Goal: Information Seeking & Learning: Check status

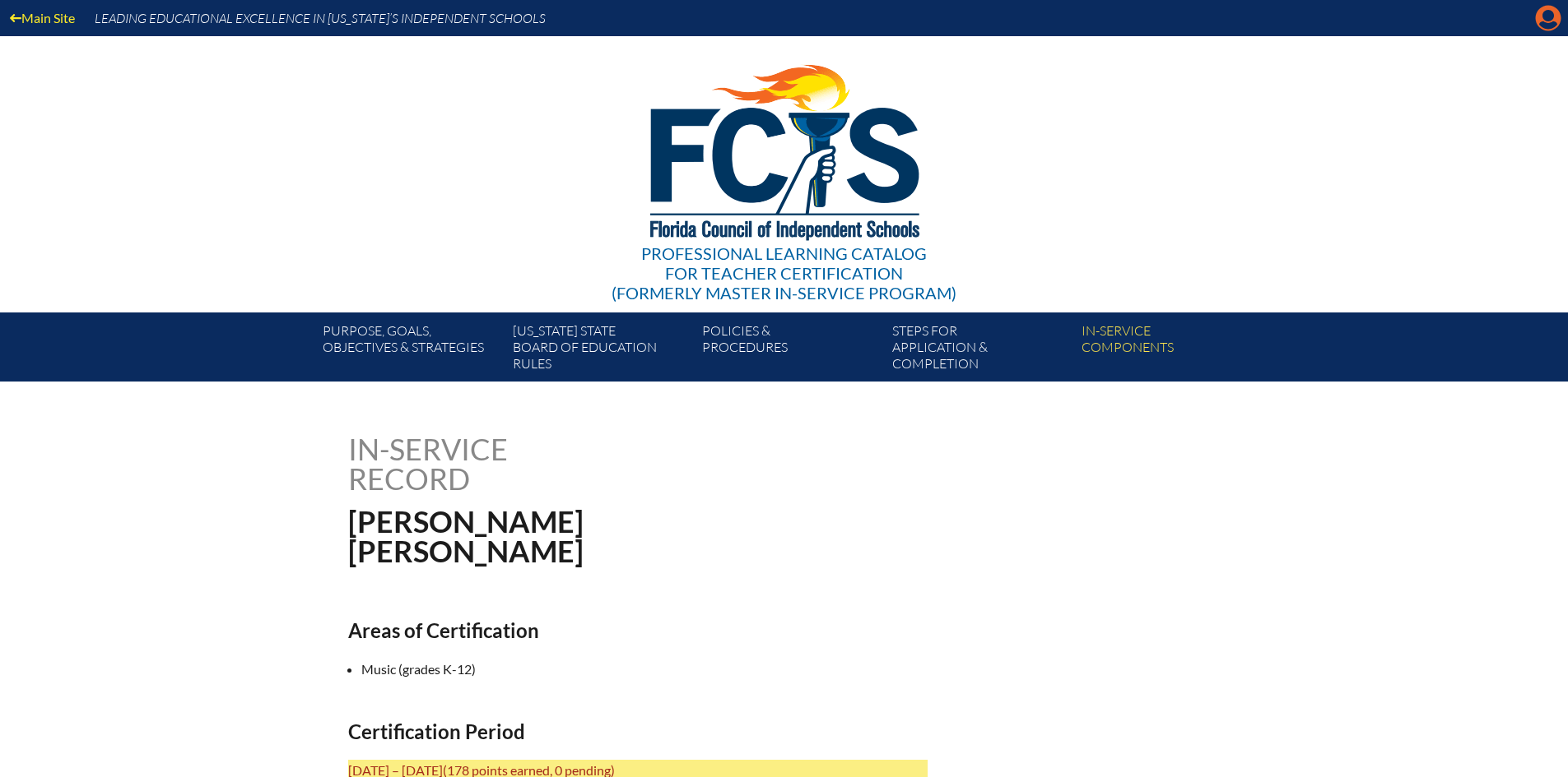
click at [1554, 9] on icon at bounding box center [1548, 18] width 25 height 25
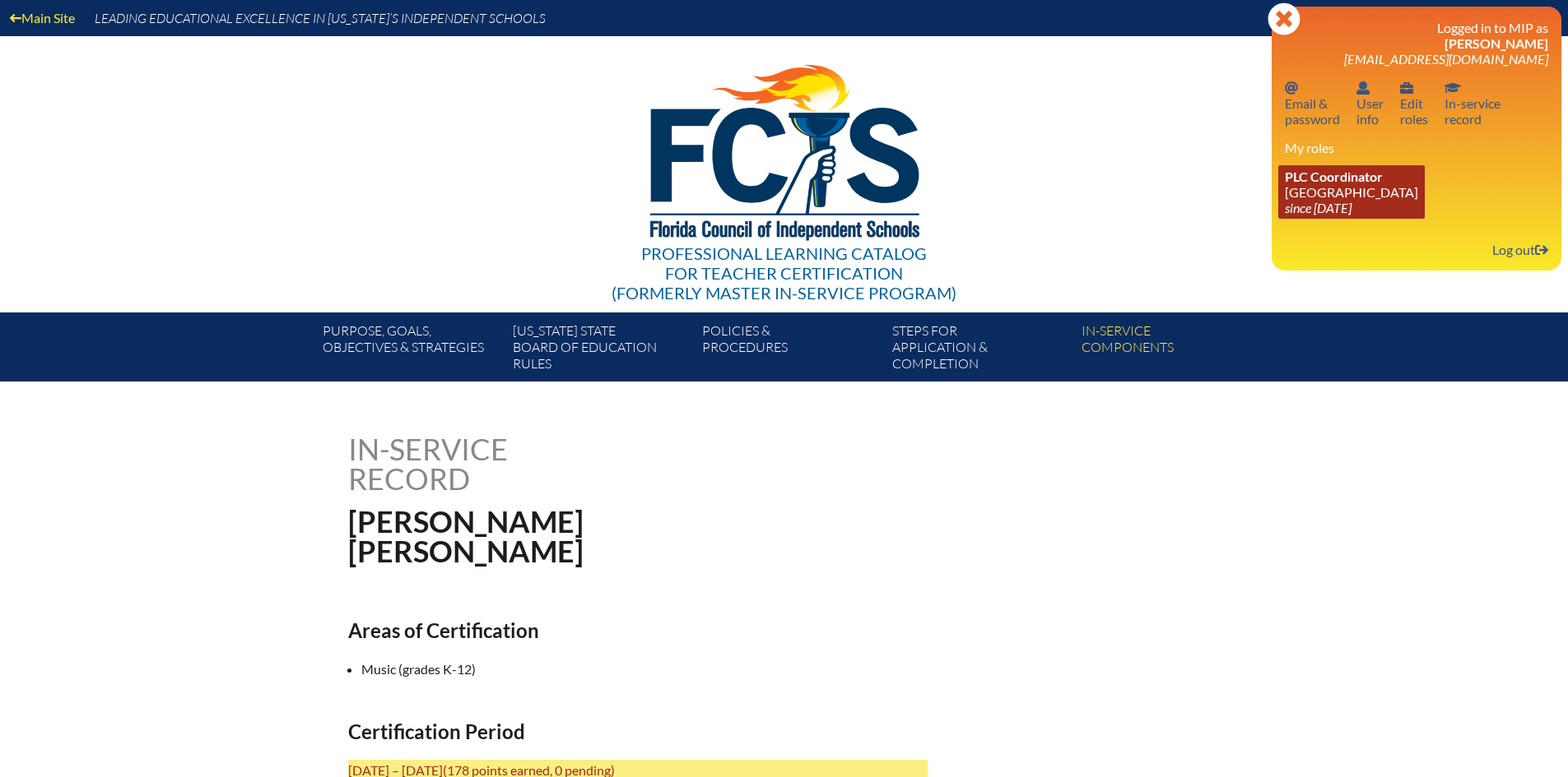
click at [1328, 179] on span "PLC Coordinator" at bounding box center [1334, 176] width 98 height 16
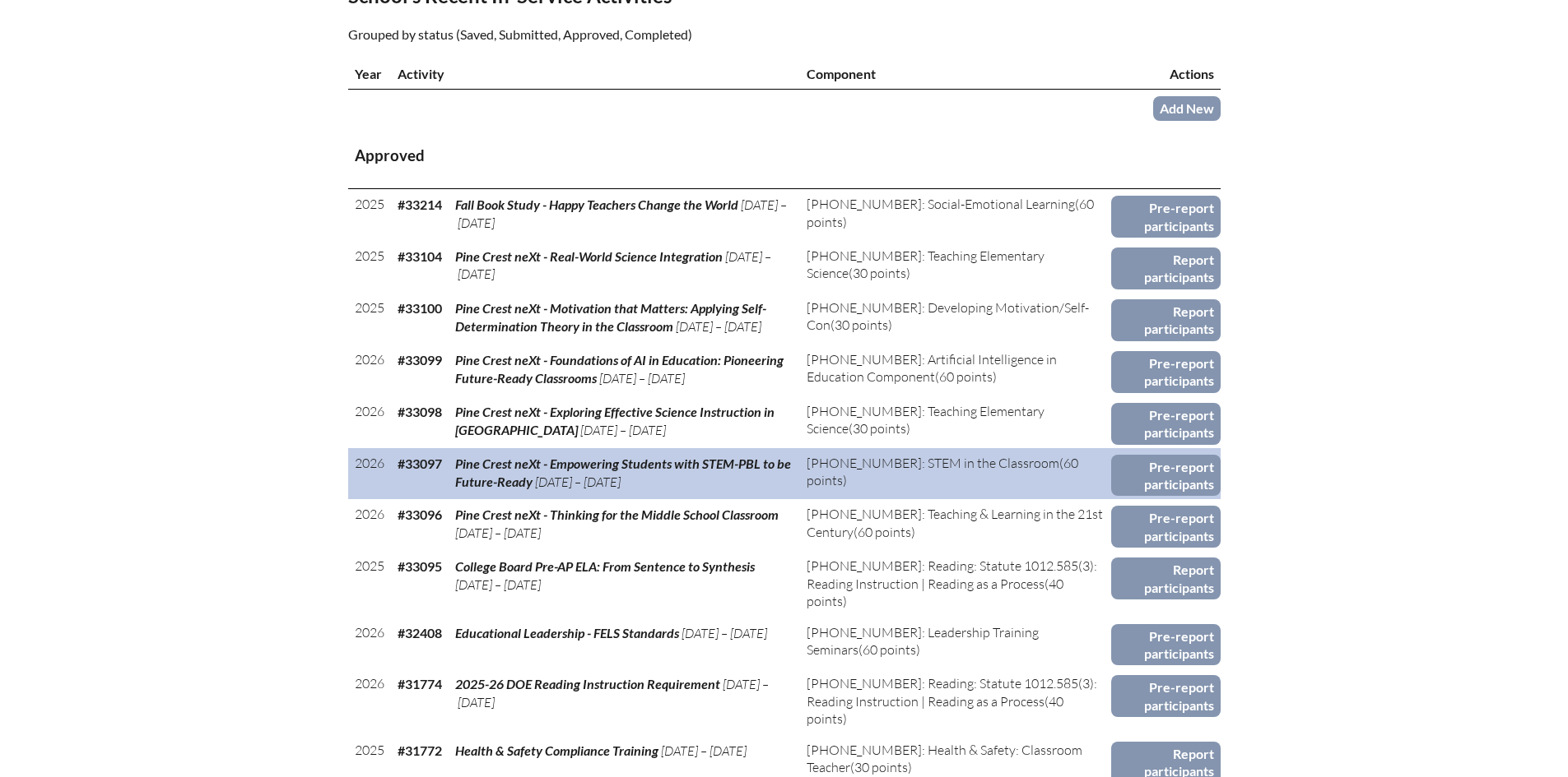
scroll to position [658, 0]
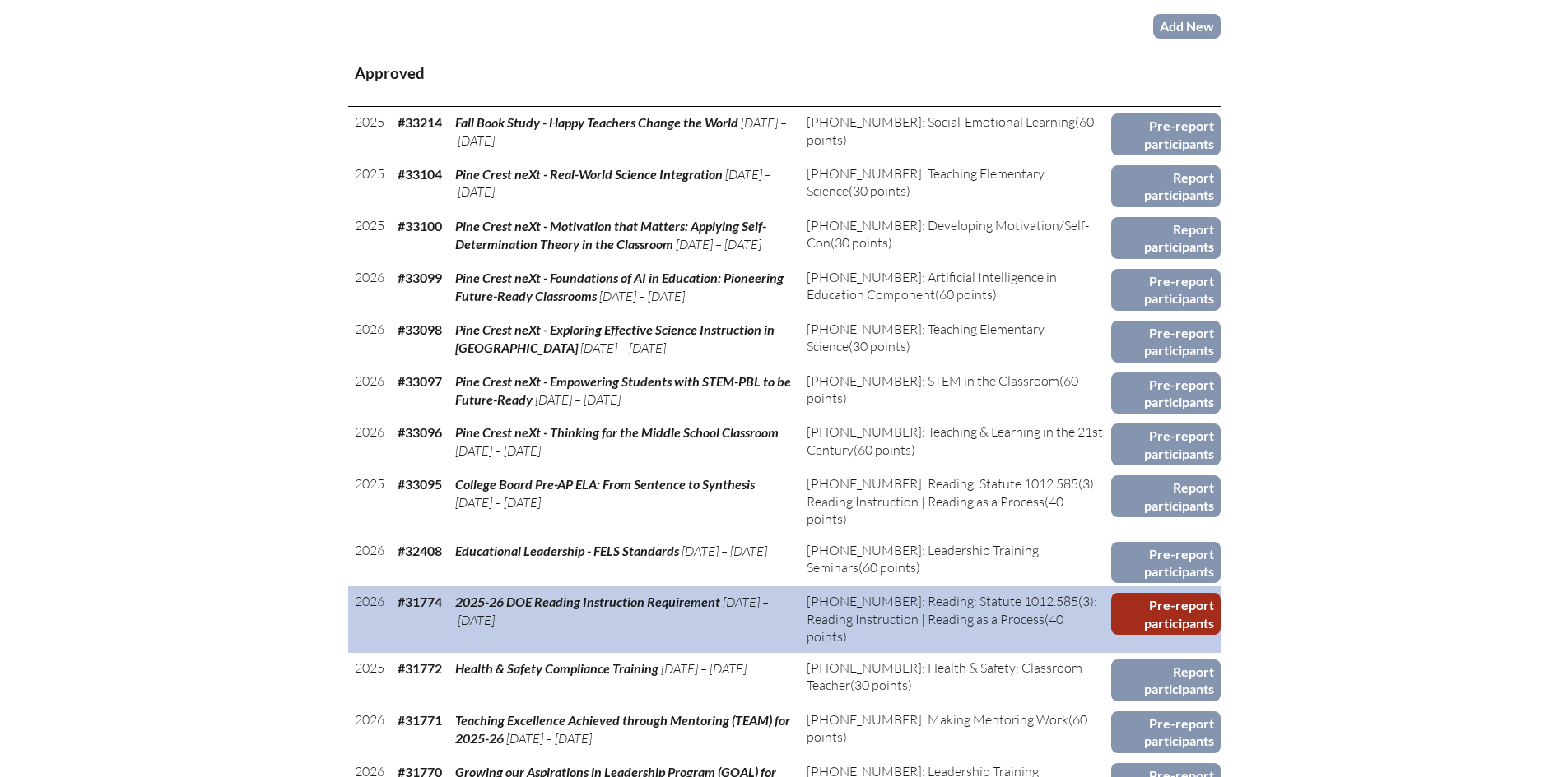
click at [1179, 617] on link "Pre-report participants" at bounding box center [1165, 614] width 110 height 42
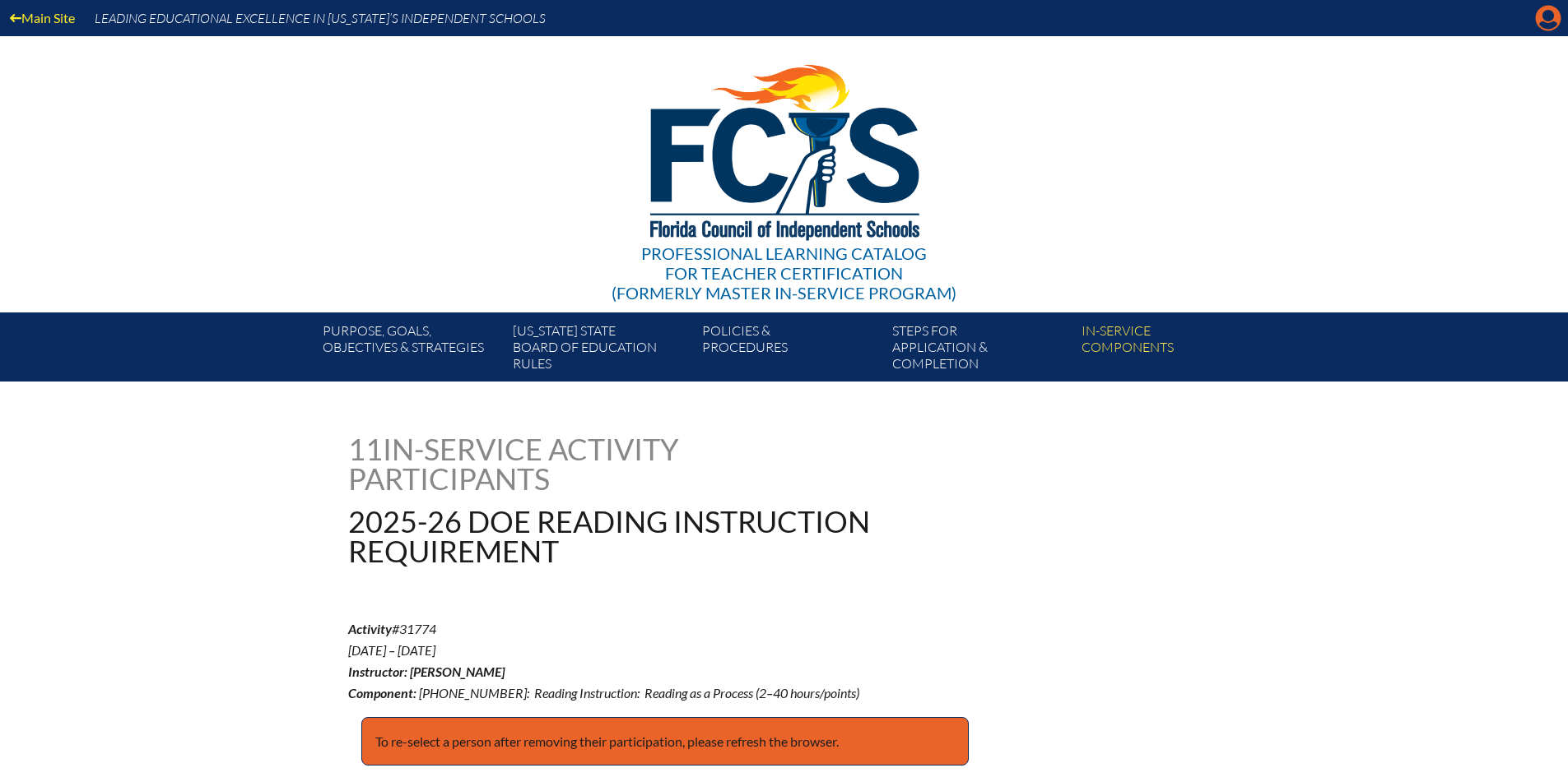
click at [1550, 20] on icon "Manage account" at bounding box center [1548, 18] width 26 height 26
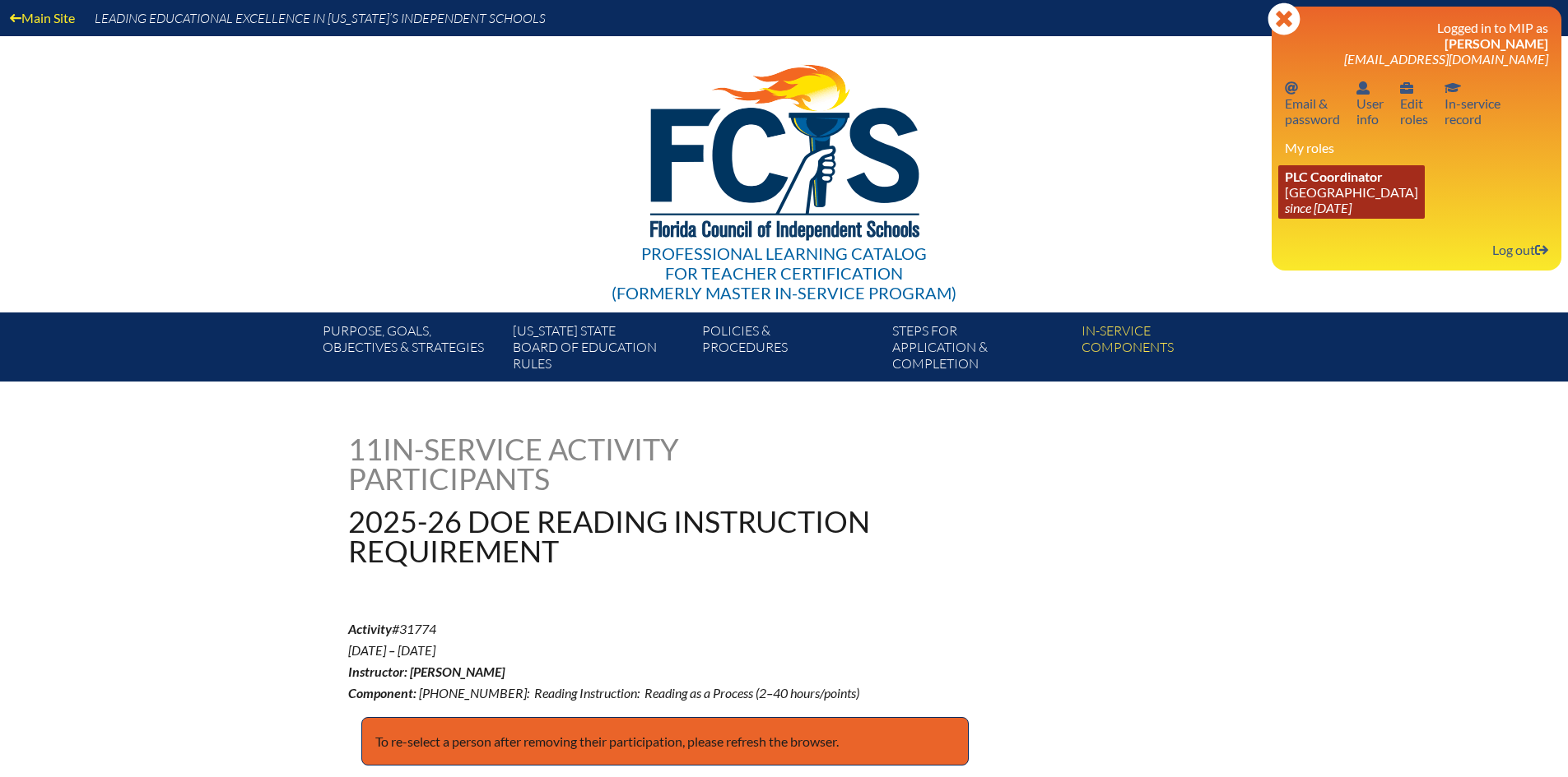
click at [1308, 181] on span "PLC Coordinator" at bounding box center [1334, 176] width 98 height 16
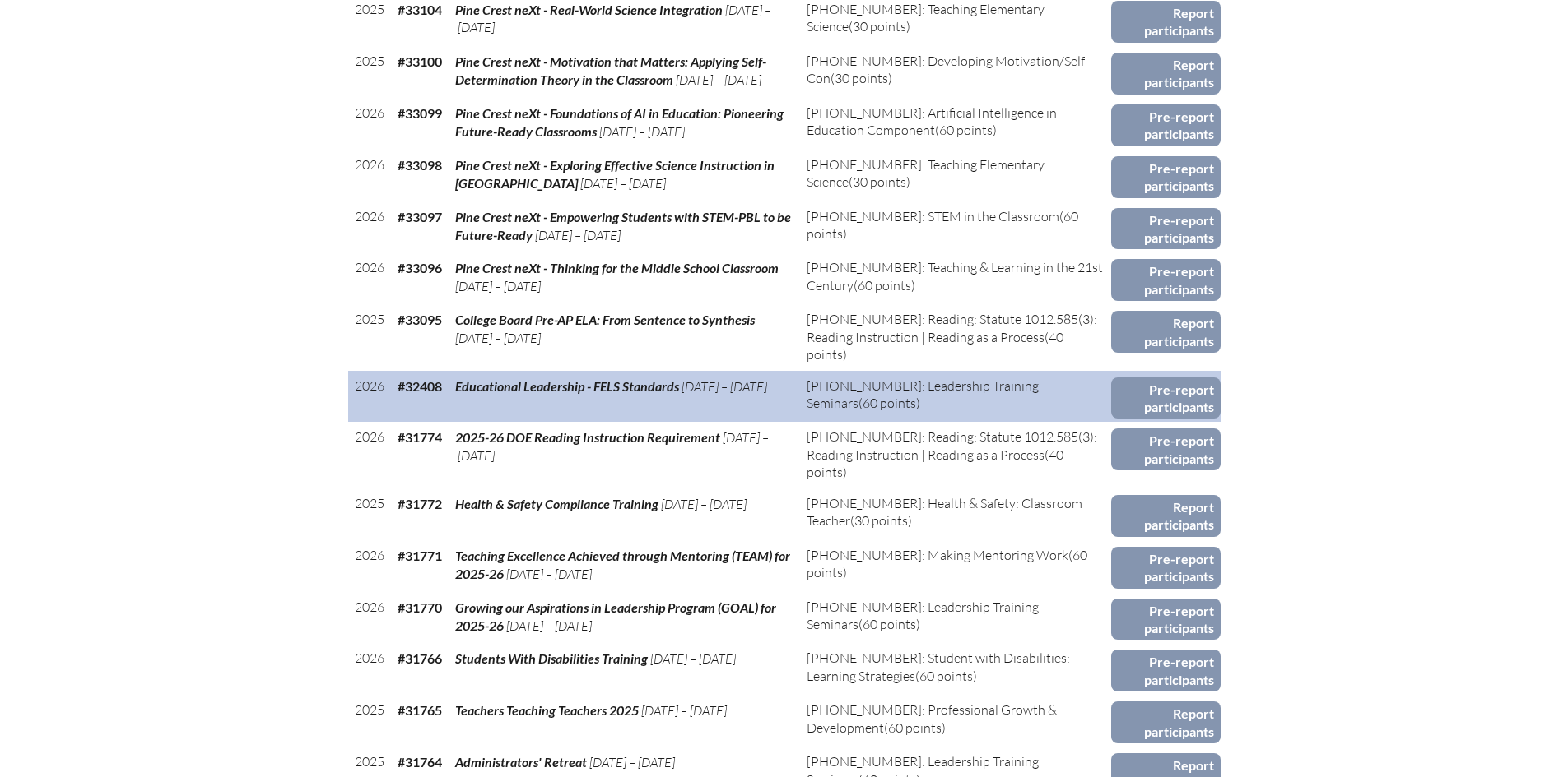
scroll to position [905, 0]
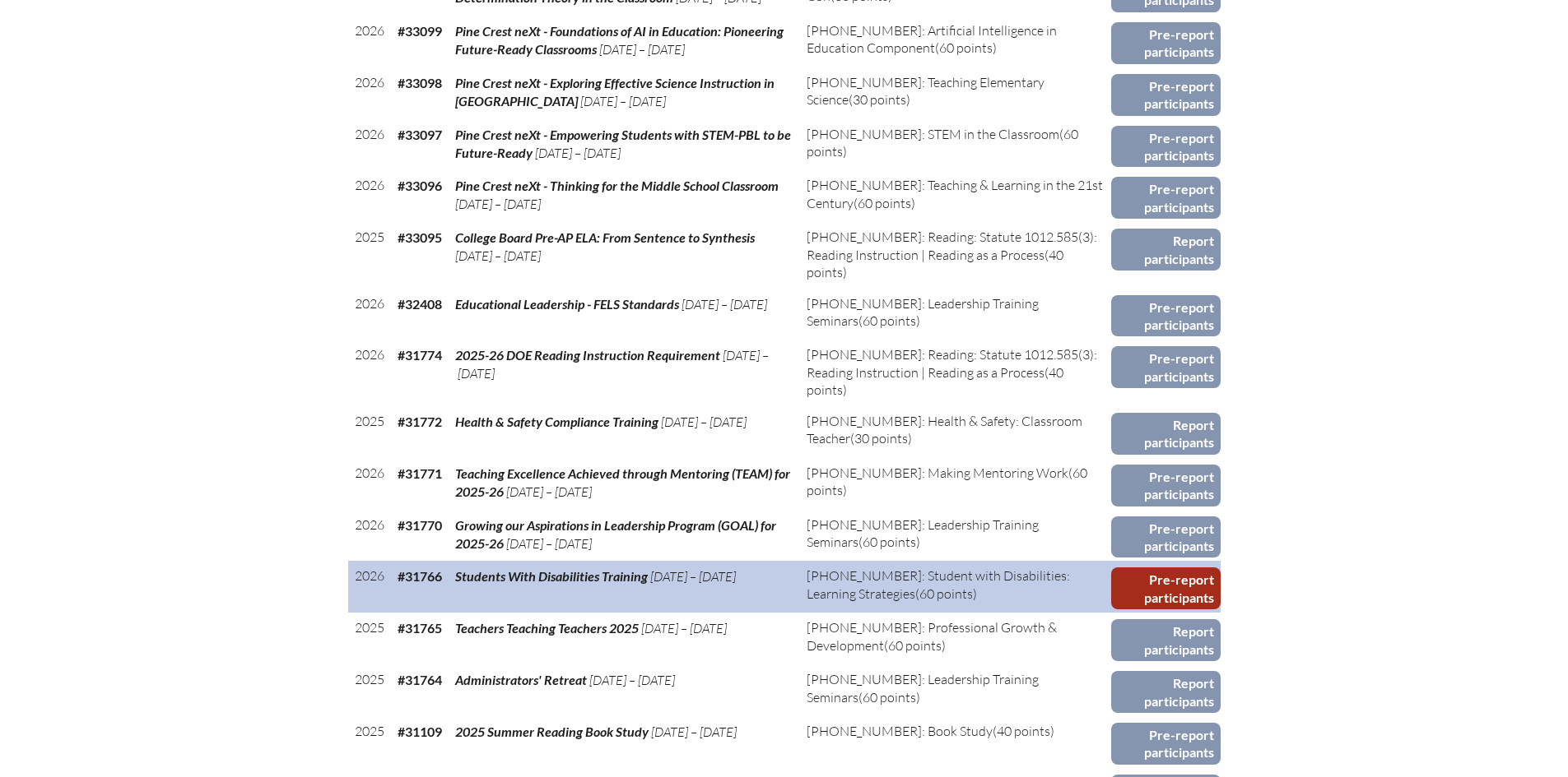
click at [1152, 586] on link "Pre-report participants" at bounding box center [1165, 589] width 110 height 42
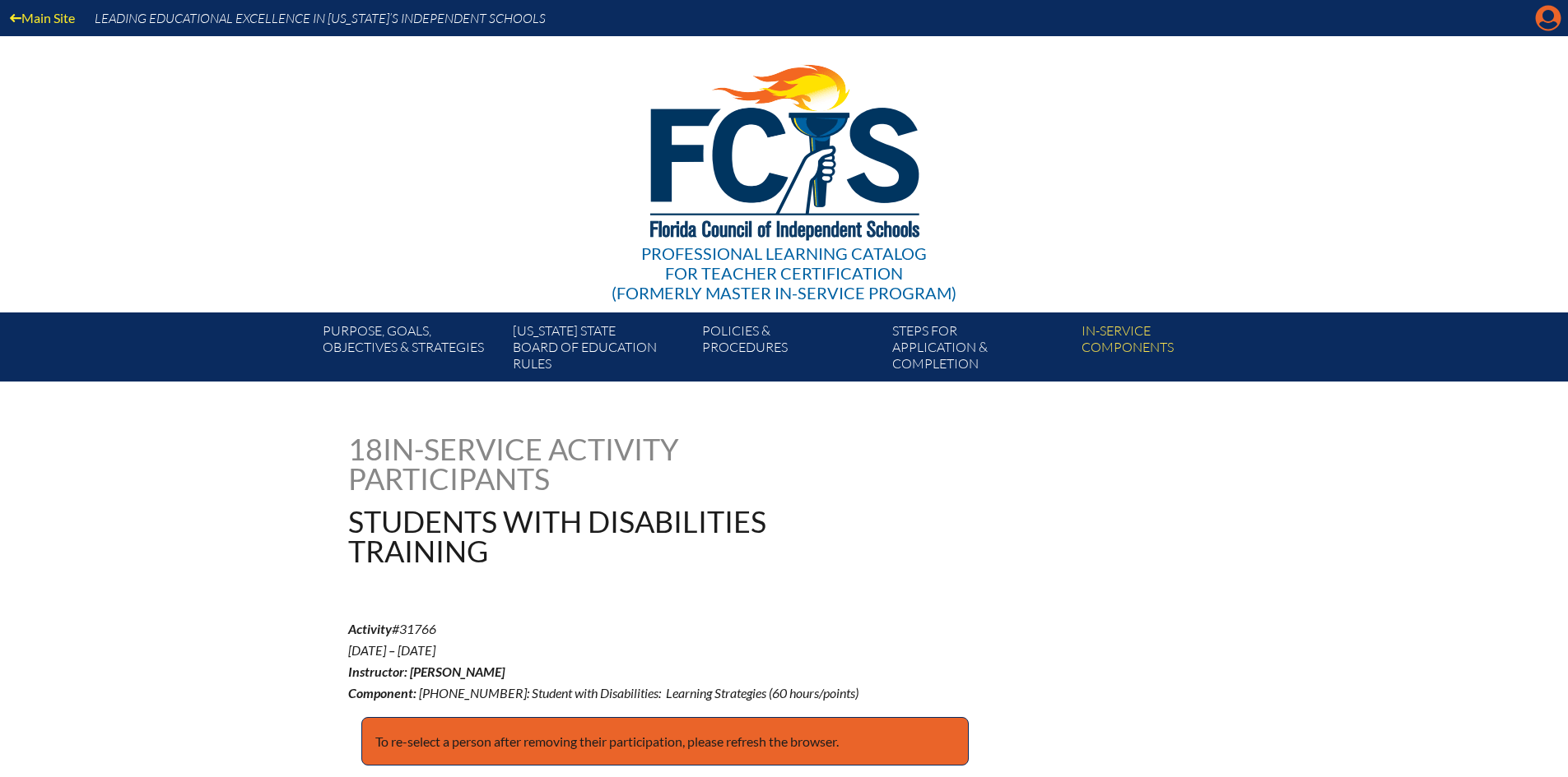
click at [1543, 23] on icon "Manage account" at bounding box center [1548, 18] width 26 height 26
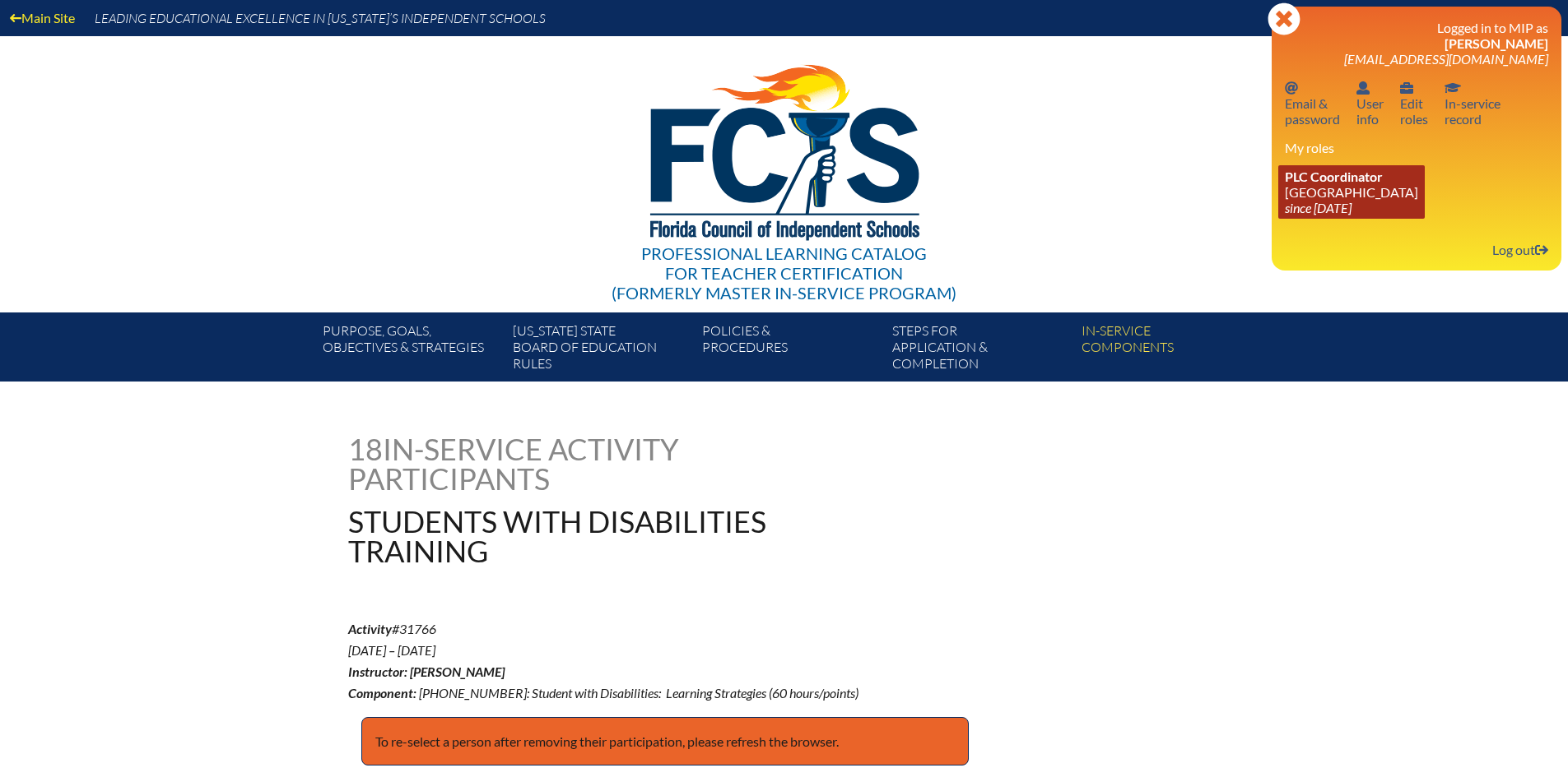
click at [1339, 206] on icon "since [DATE]" at bounding box center [1318, 208] width 67 height 16
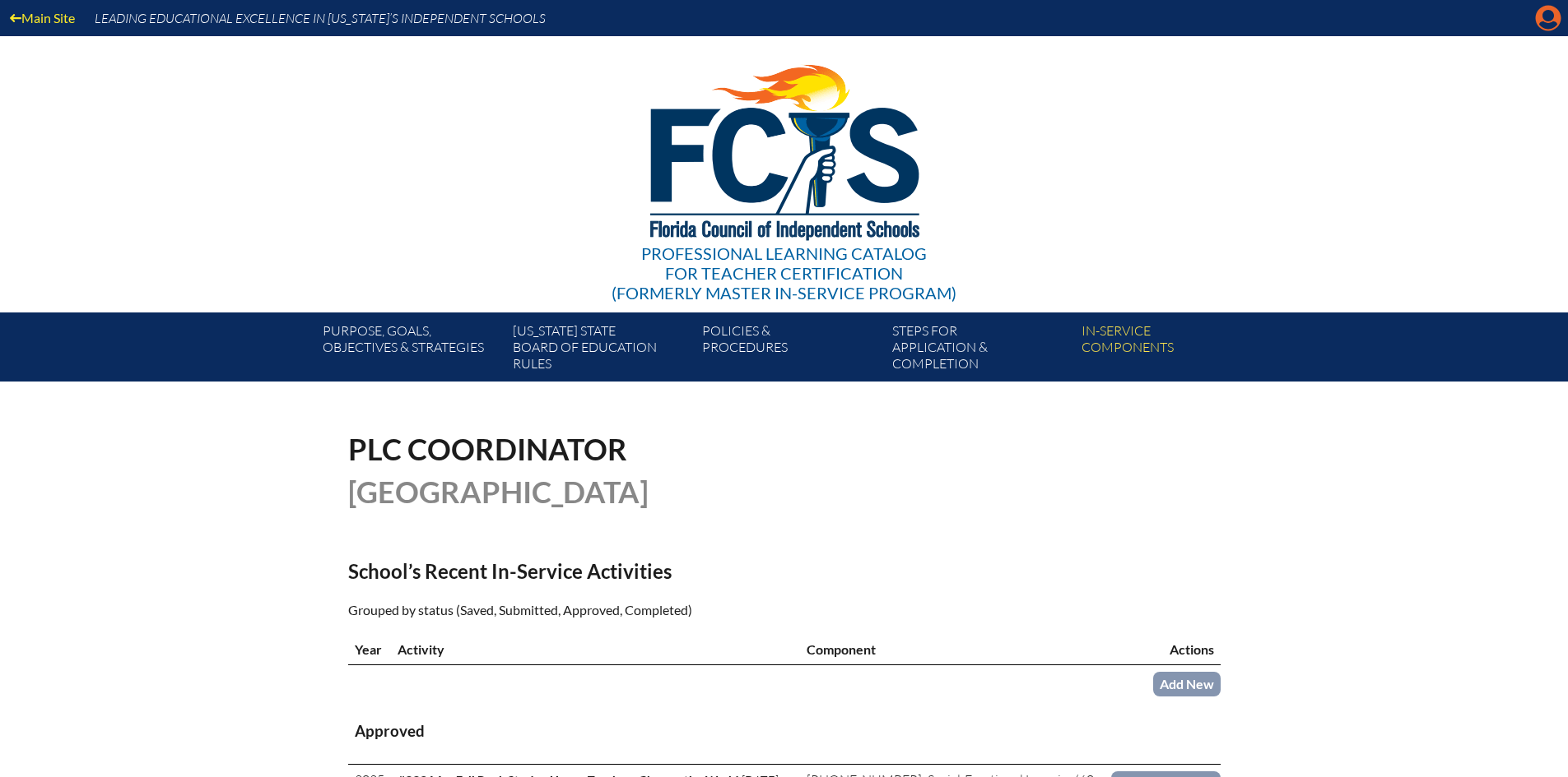
click at [1549, 23] on icon "Manage account" at bounding box center [1548, 18] width 26 height 26
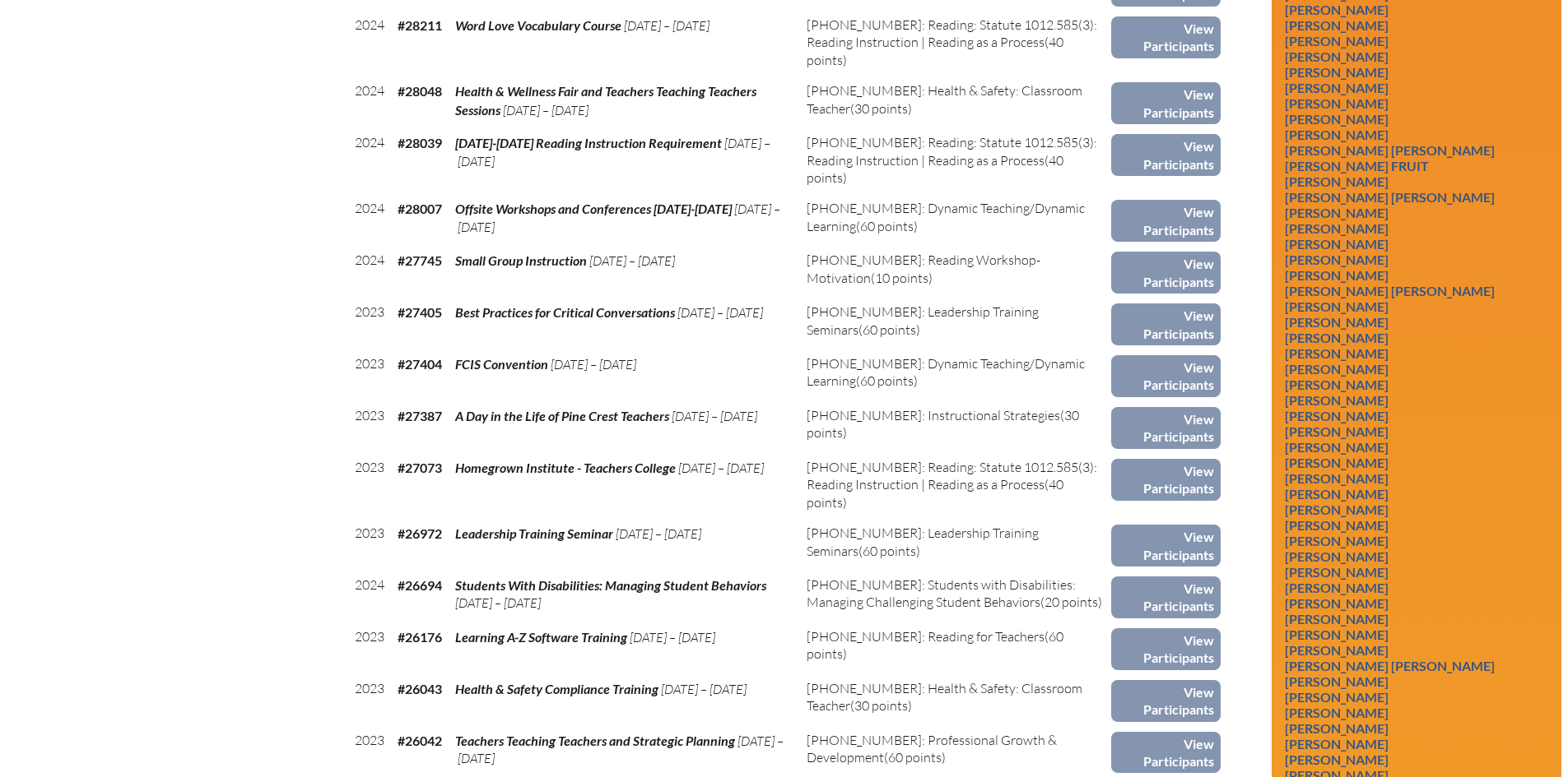
scroll to position [3126, 0]
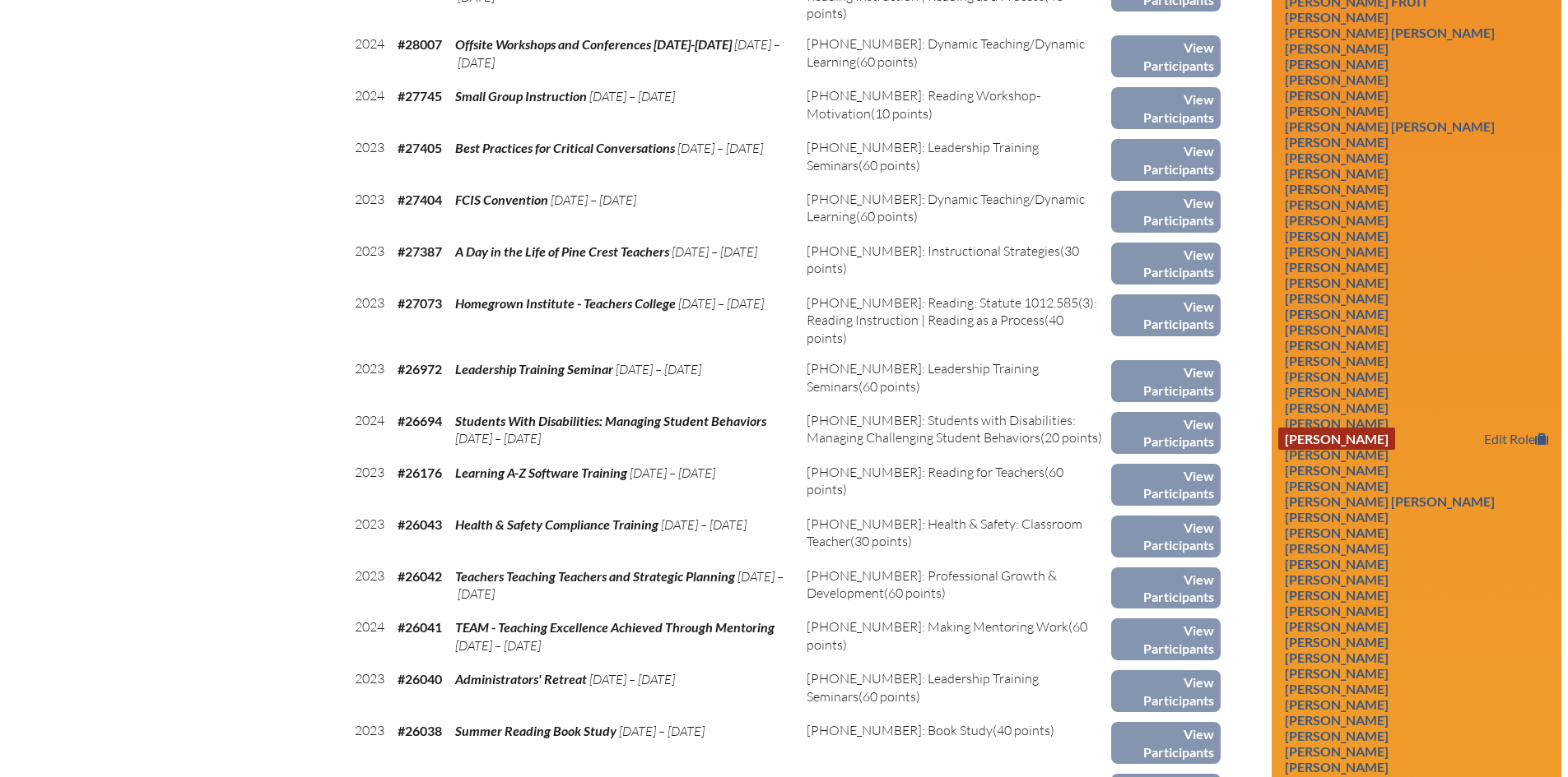
click at [1339, 450] on link "Michelle Gunning" at bounding box center [1336, 438] width 117 height 22
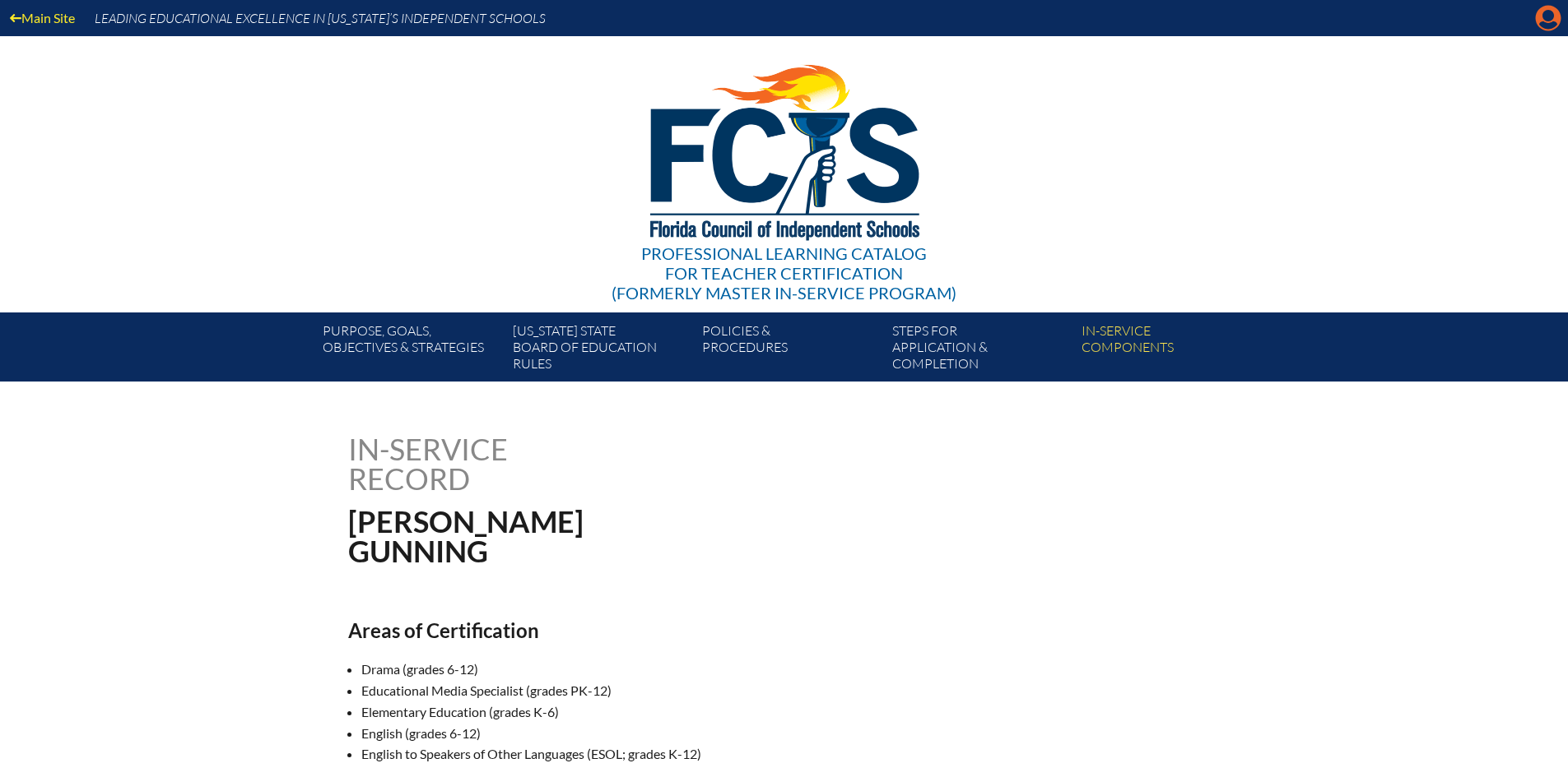
click at [1548, 15] on icon "Manage account" at bounding box center [1548, 18] width 26 height 26
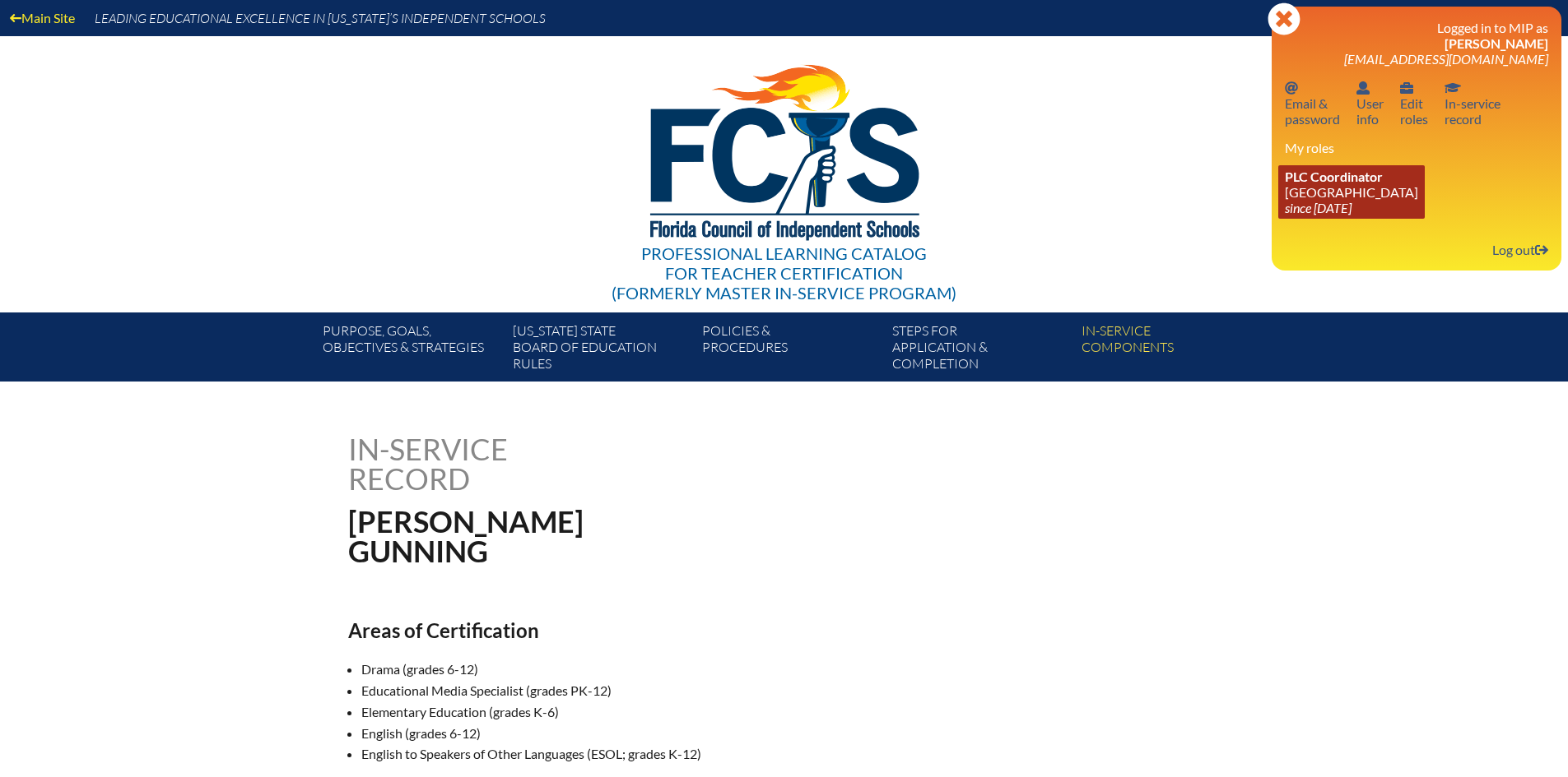
click at [1313, 208] on icon "since [DATE]" at bounding box center [1318, 208] width 67 height 16
click at [1321, 196] on link "PLC Coordinator [GEOGRAPHIC_DATA] since [DATE]" at bounding box center [1351, 192] width 146 height 53
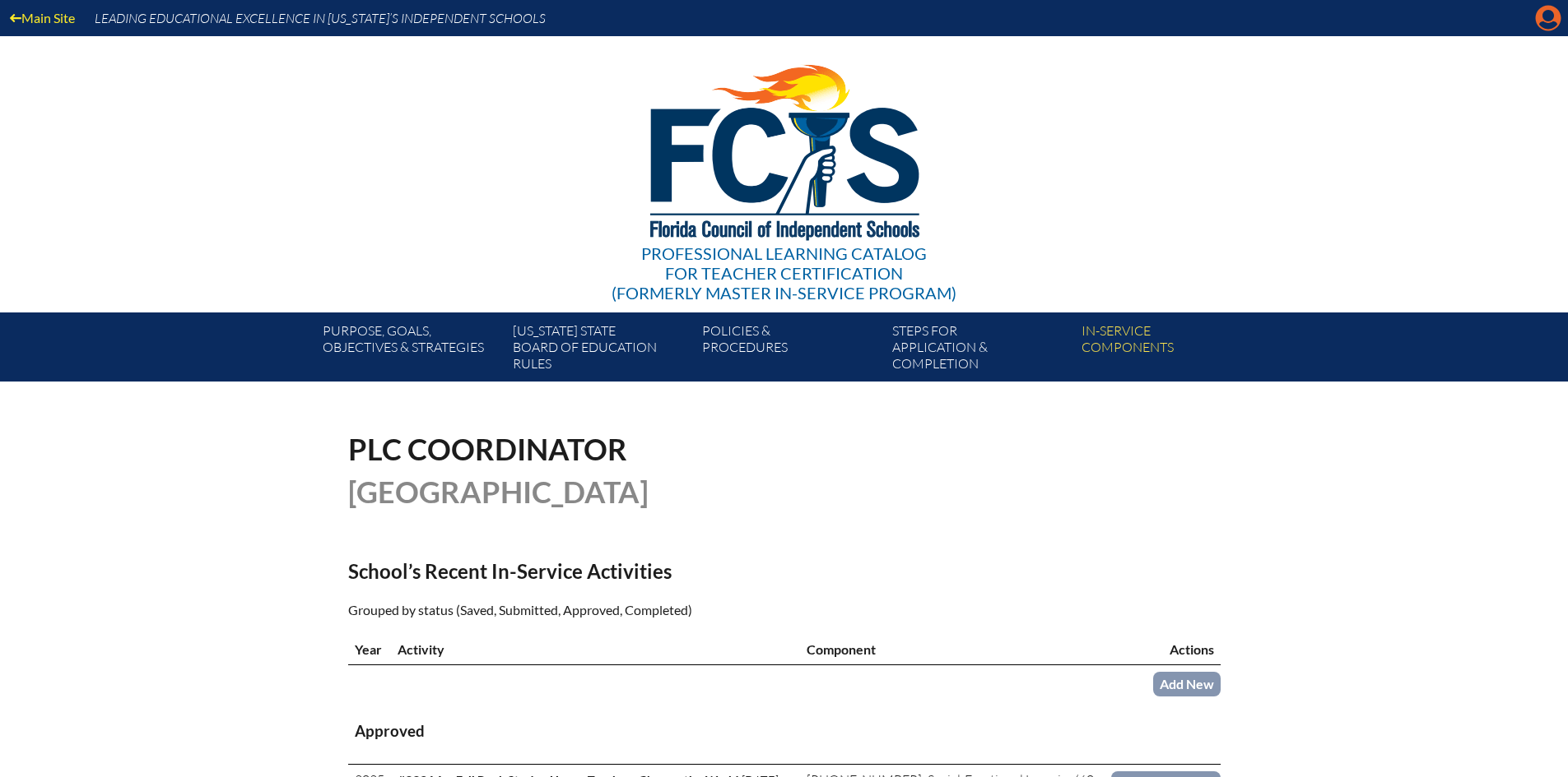
click at [1549, 15] on icon "Manage account" at bounding box center [1548, 18] width 26 height 26
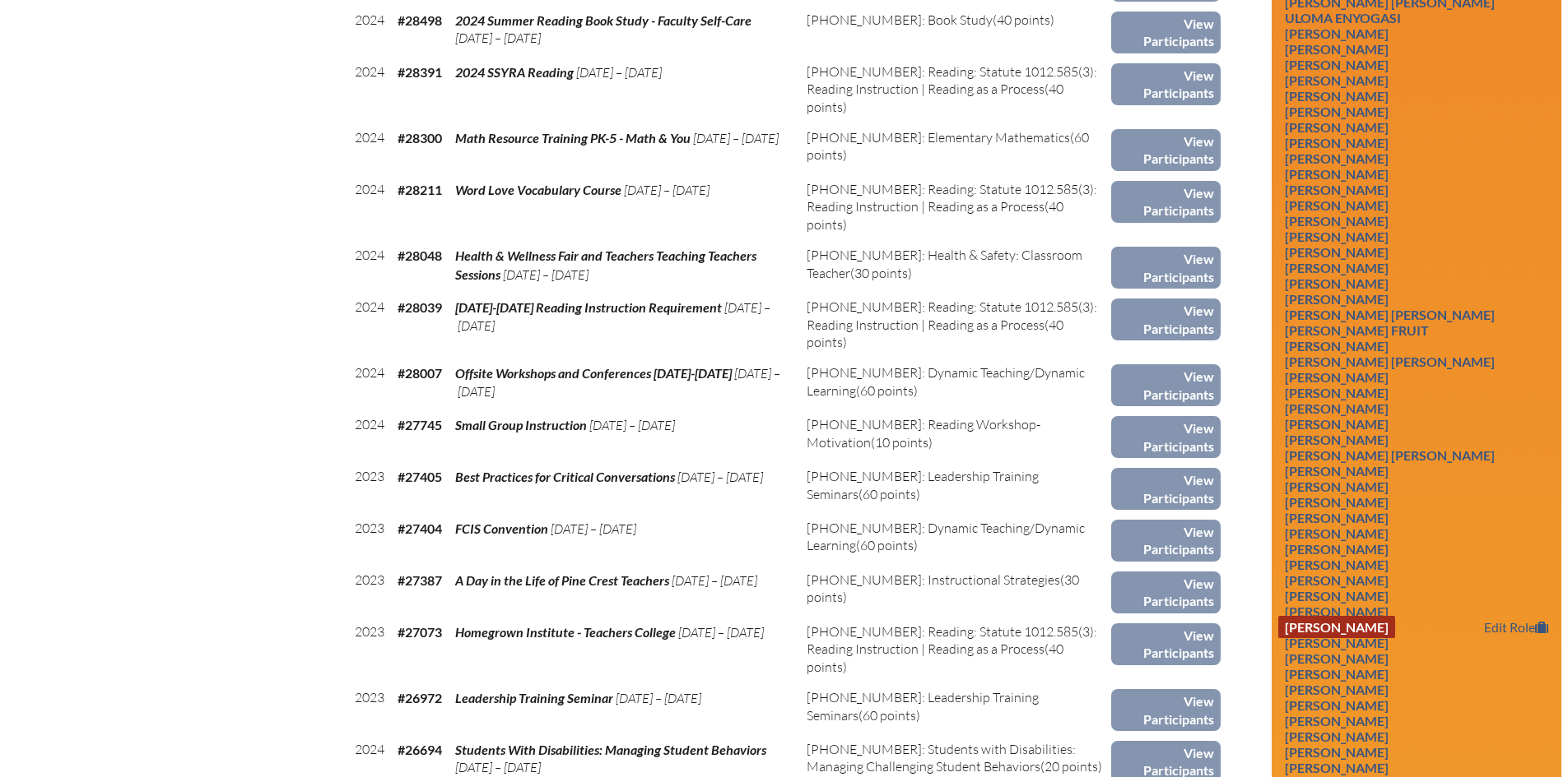
scroll to position [2961, 0]
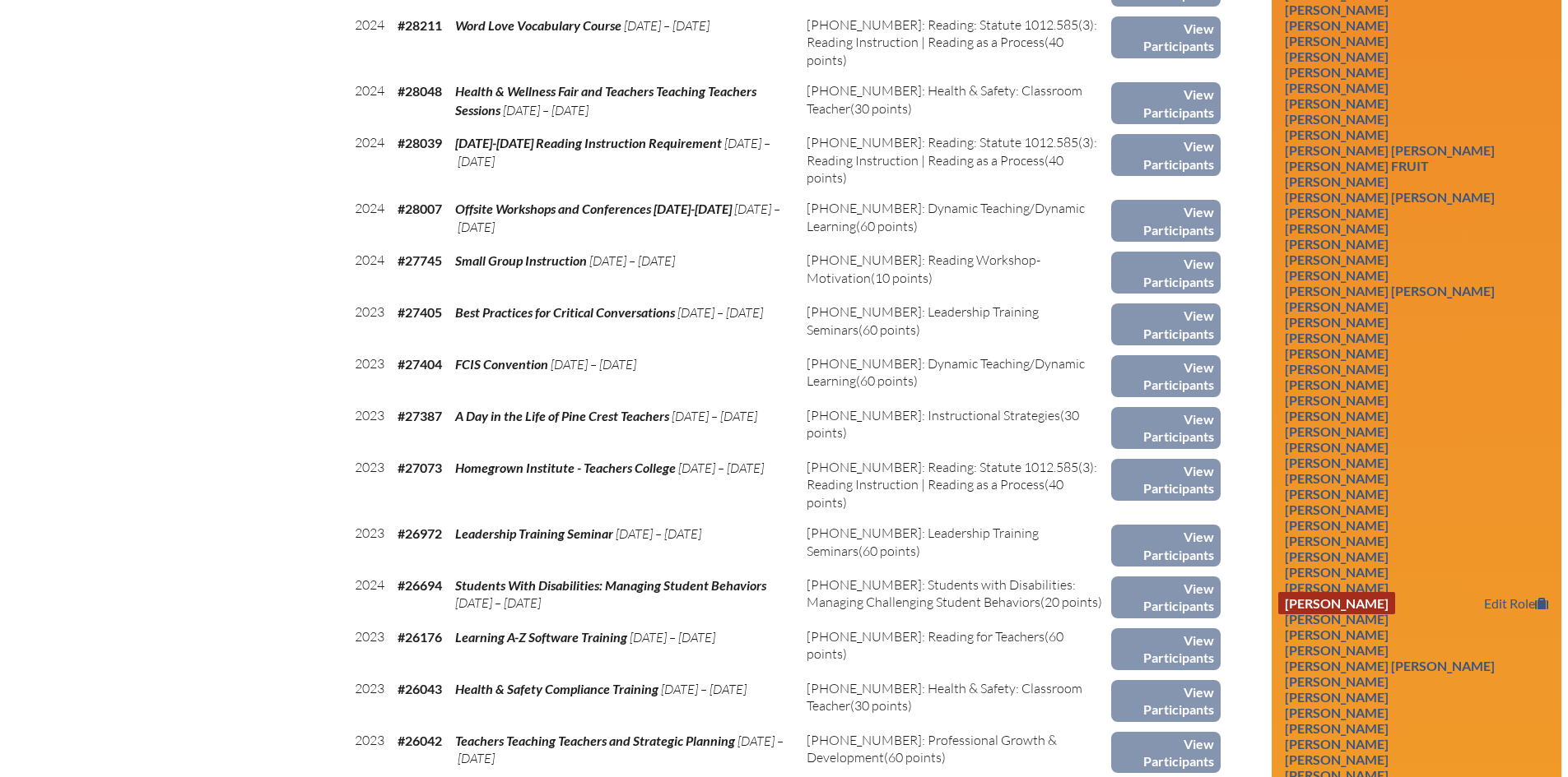
click at [1381, 612] on link "[PERSON_NAME]" at bounding box center [1336, 603] width 117 height 22
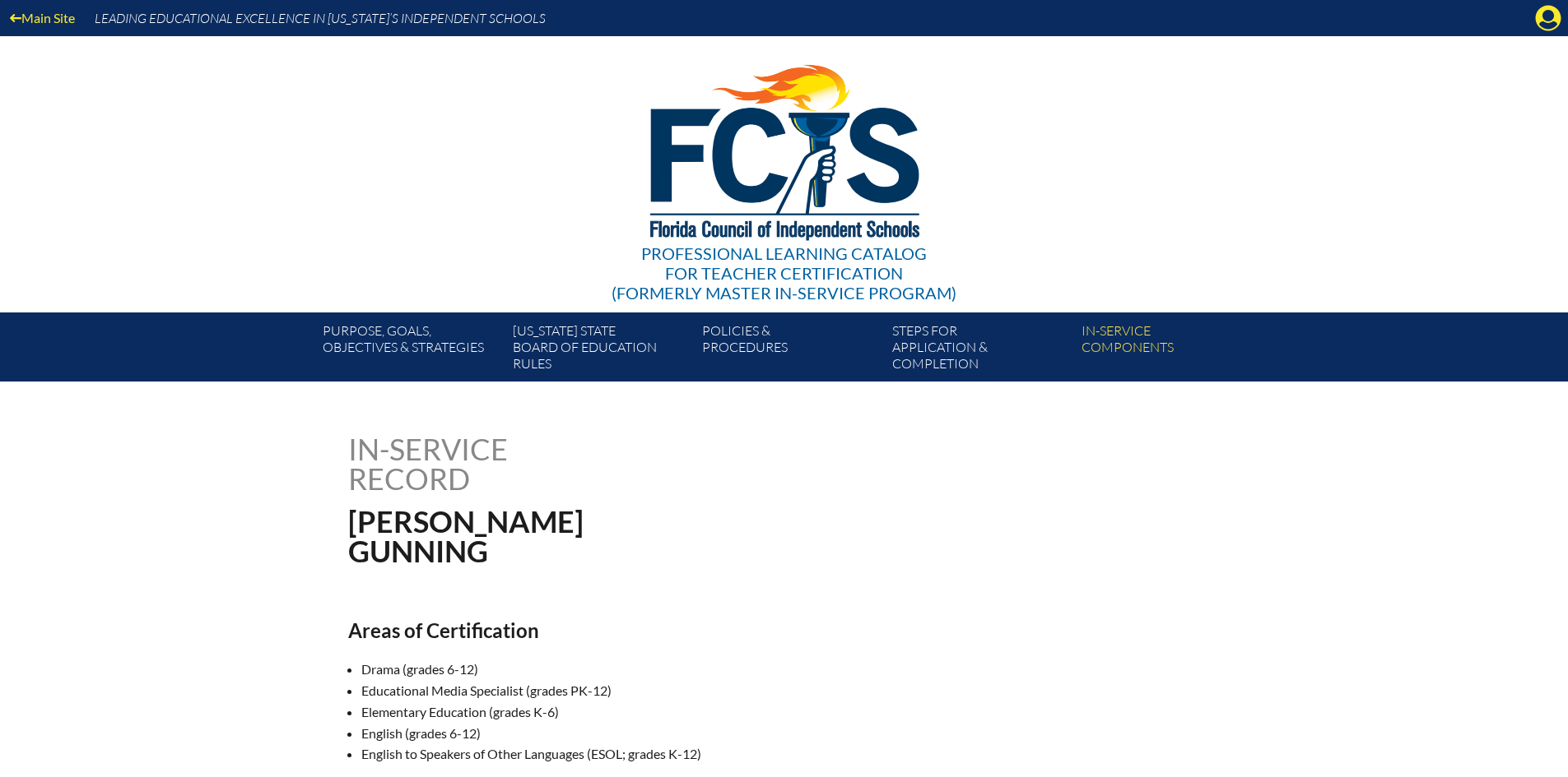
click at [1548, 4] on div "Main Site Leading Educational Excellence in Florida’s Independent Schools" at bounding box center [784, 18] width 1568 height 36
click at [1544, 14] on icon "Manage account" at bounding box center [1548, 18] width 26 height 26
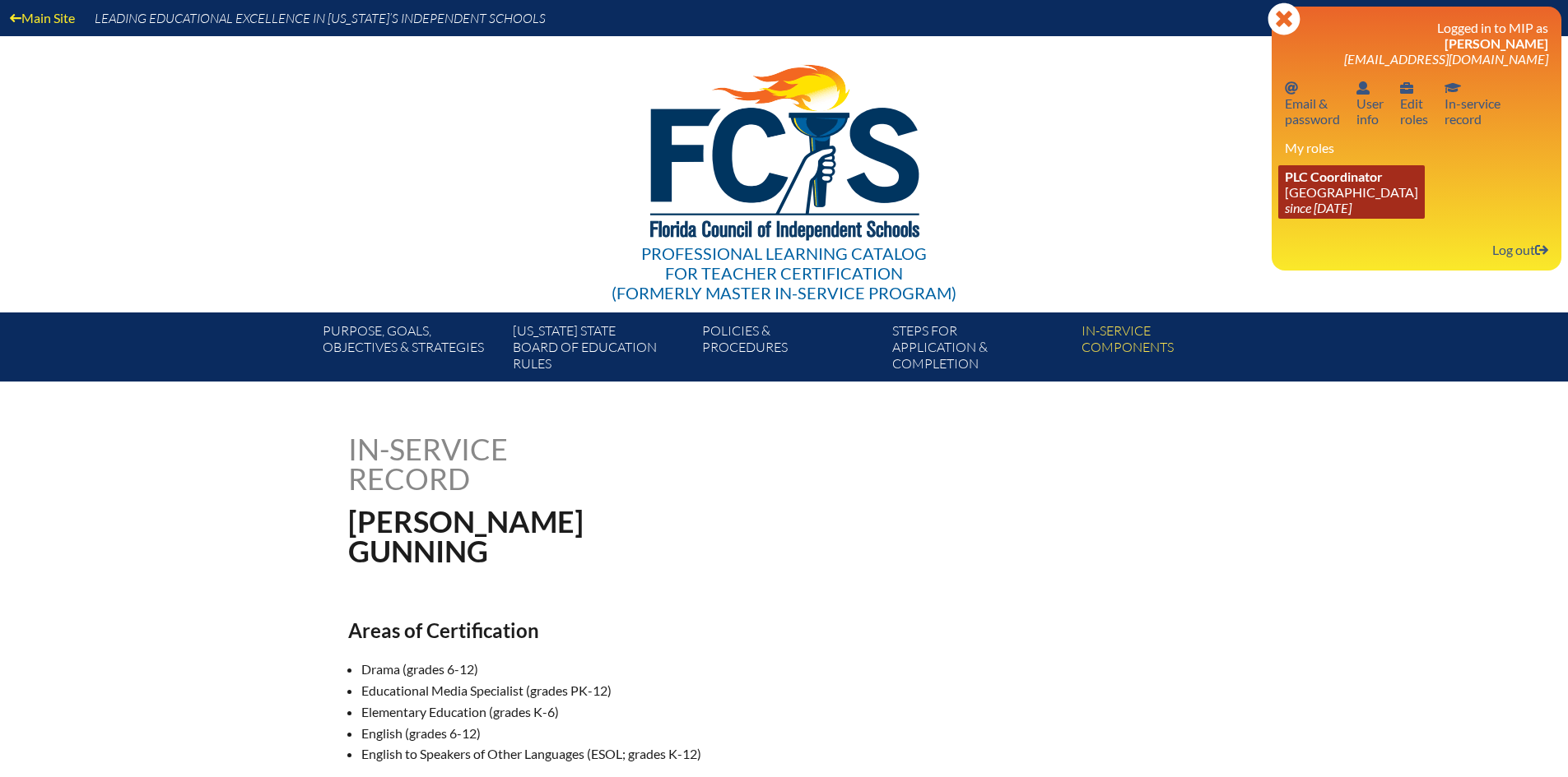
click at [1316, 187] on link "PLC Coordinator Pine Crest School since 2016 Aug 15" at bounding box center [1351, 192] width 146 height 53
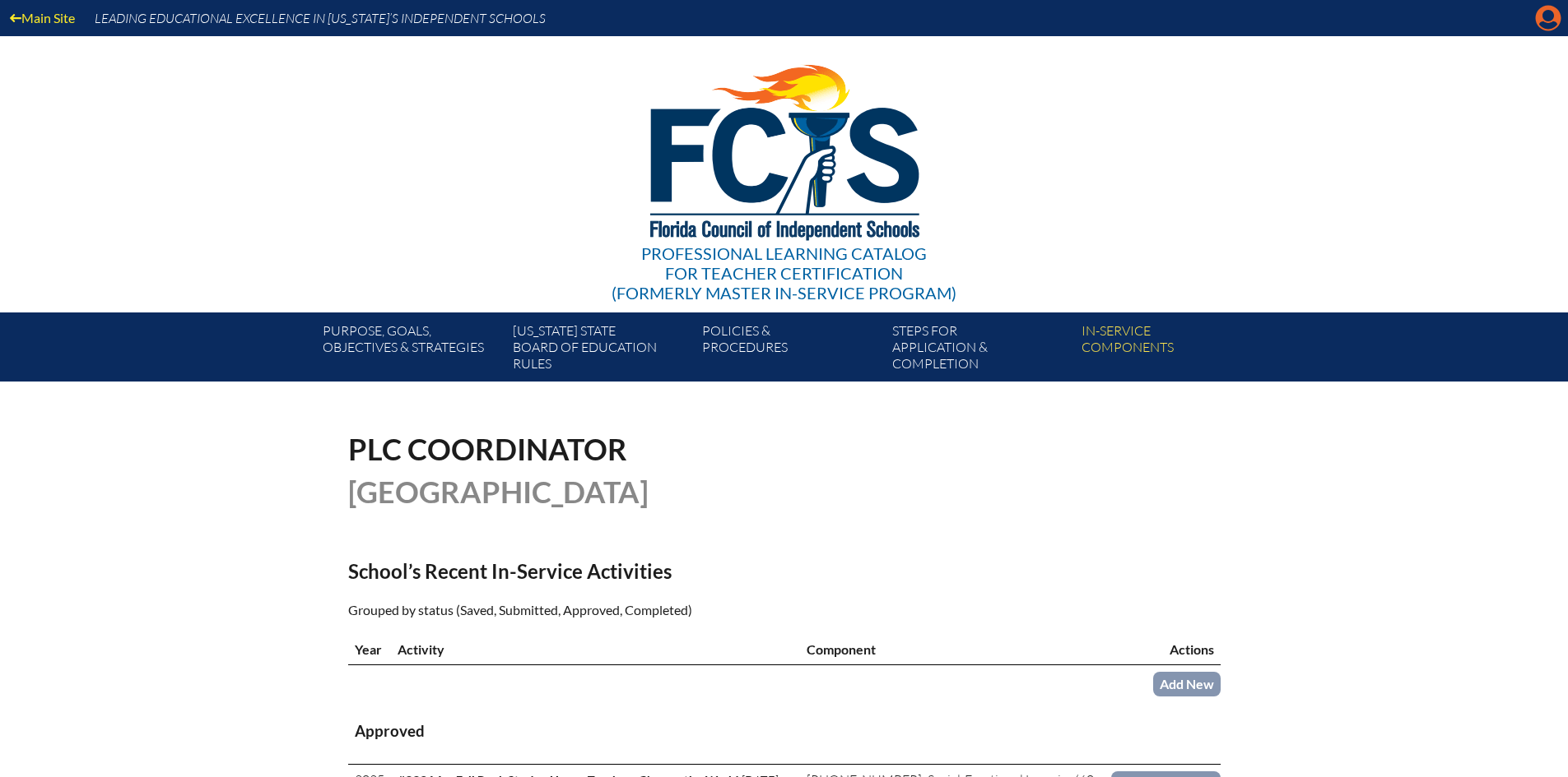
click at [1542, 21] on icon at bounding box center [1548, 18] width 25 height 25
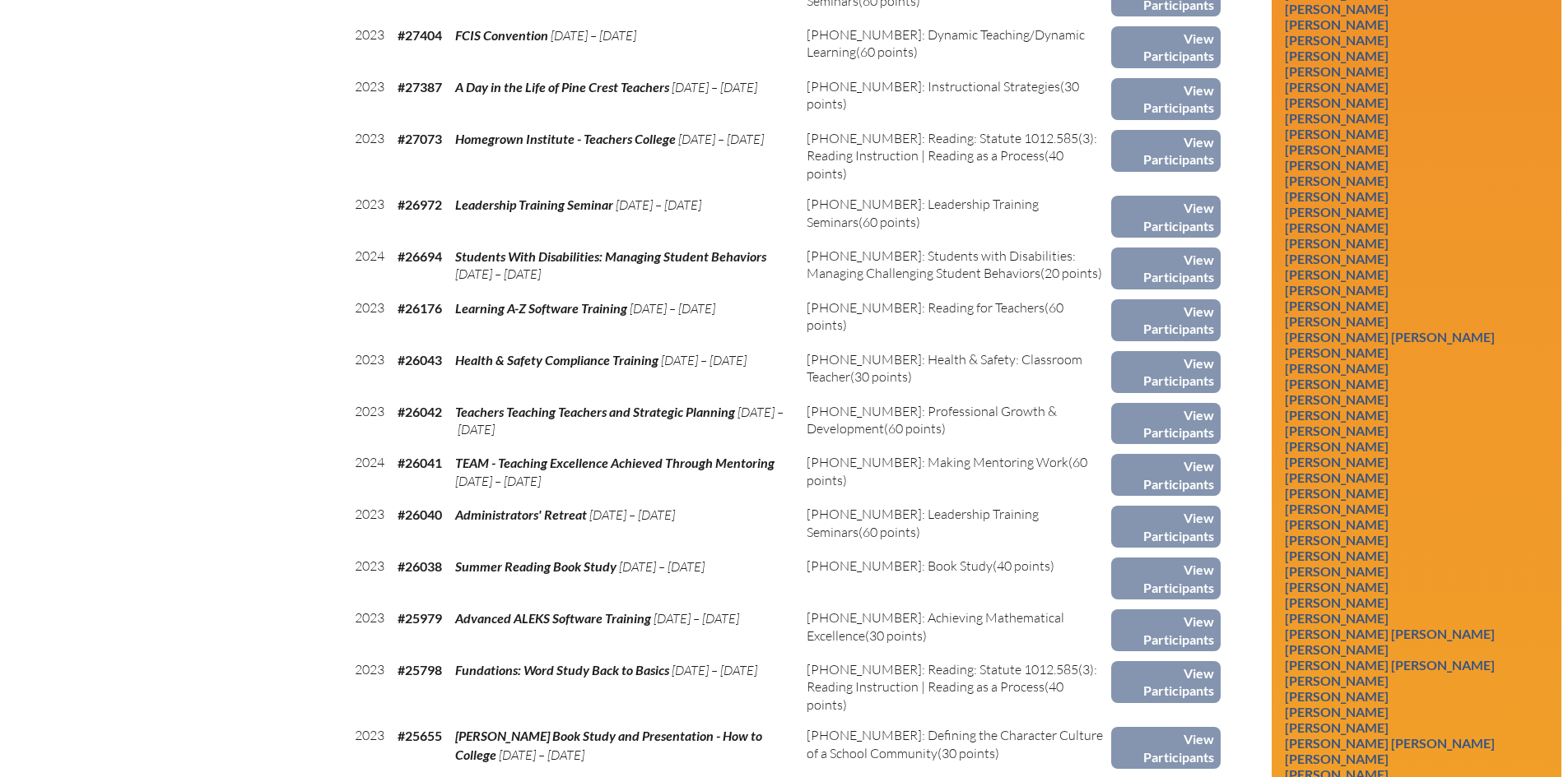
scroll to position [3619, 0]
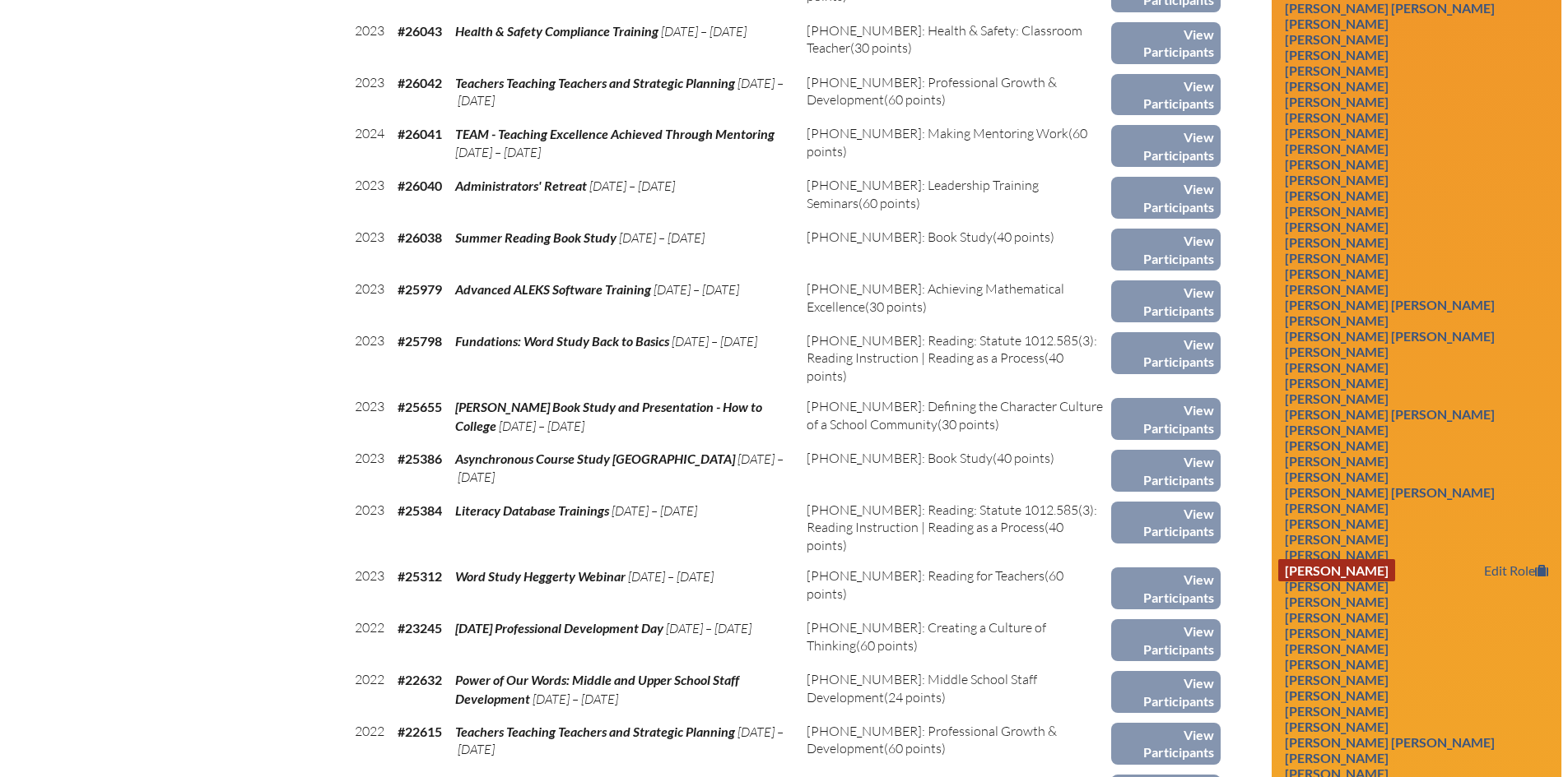
click at [1366, 580] on link "Stephanie Jean-Philippe" at bounding box center [1336, 569] width 117 height 22
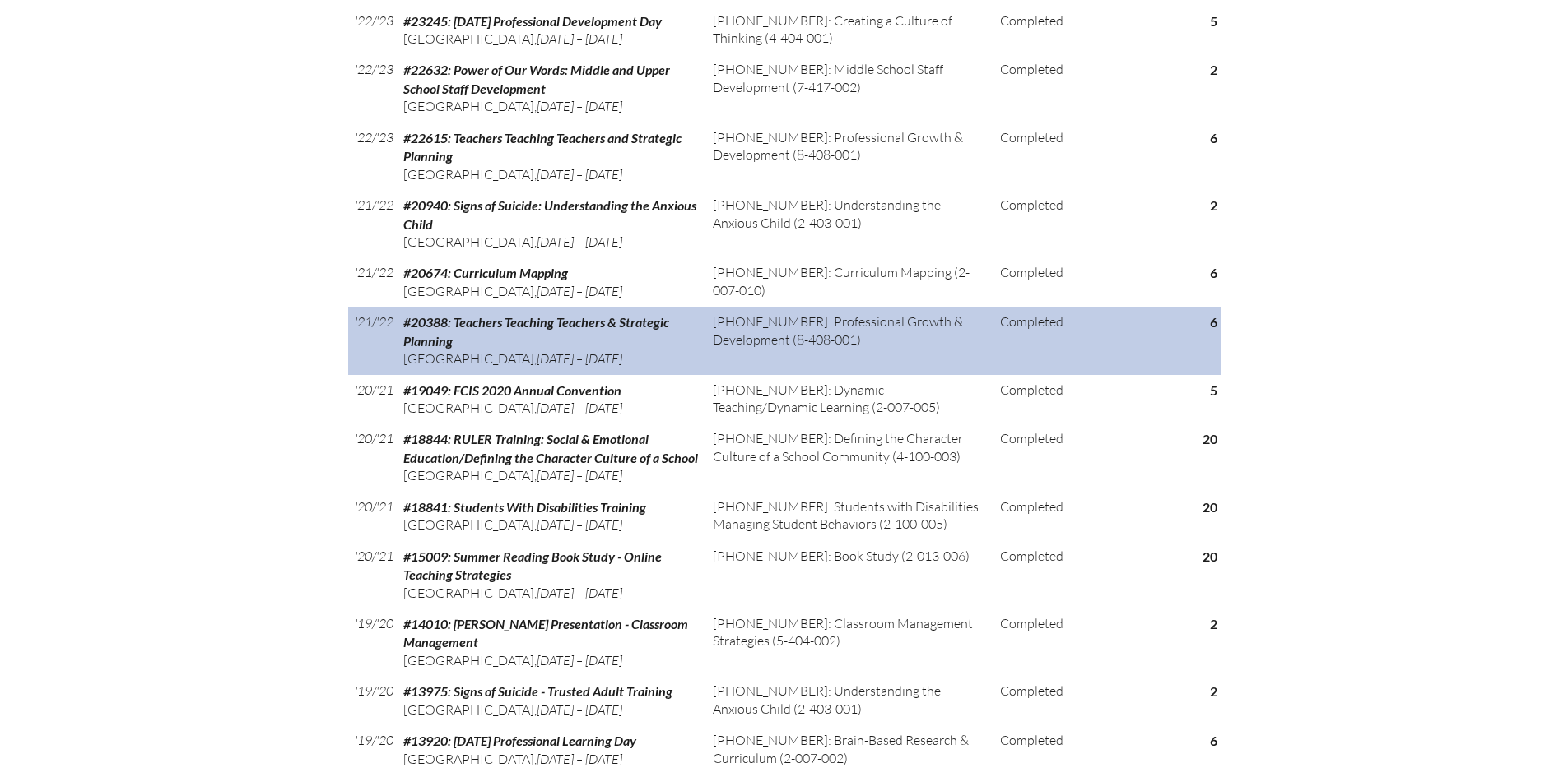
scroll to position [1070, 0]
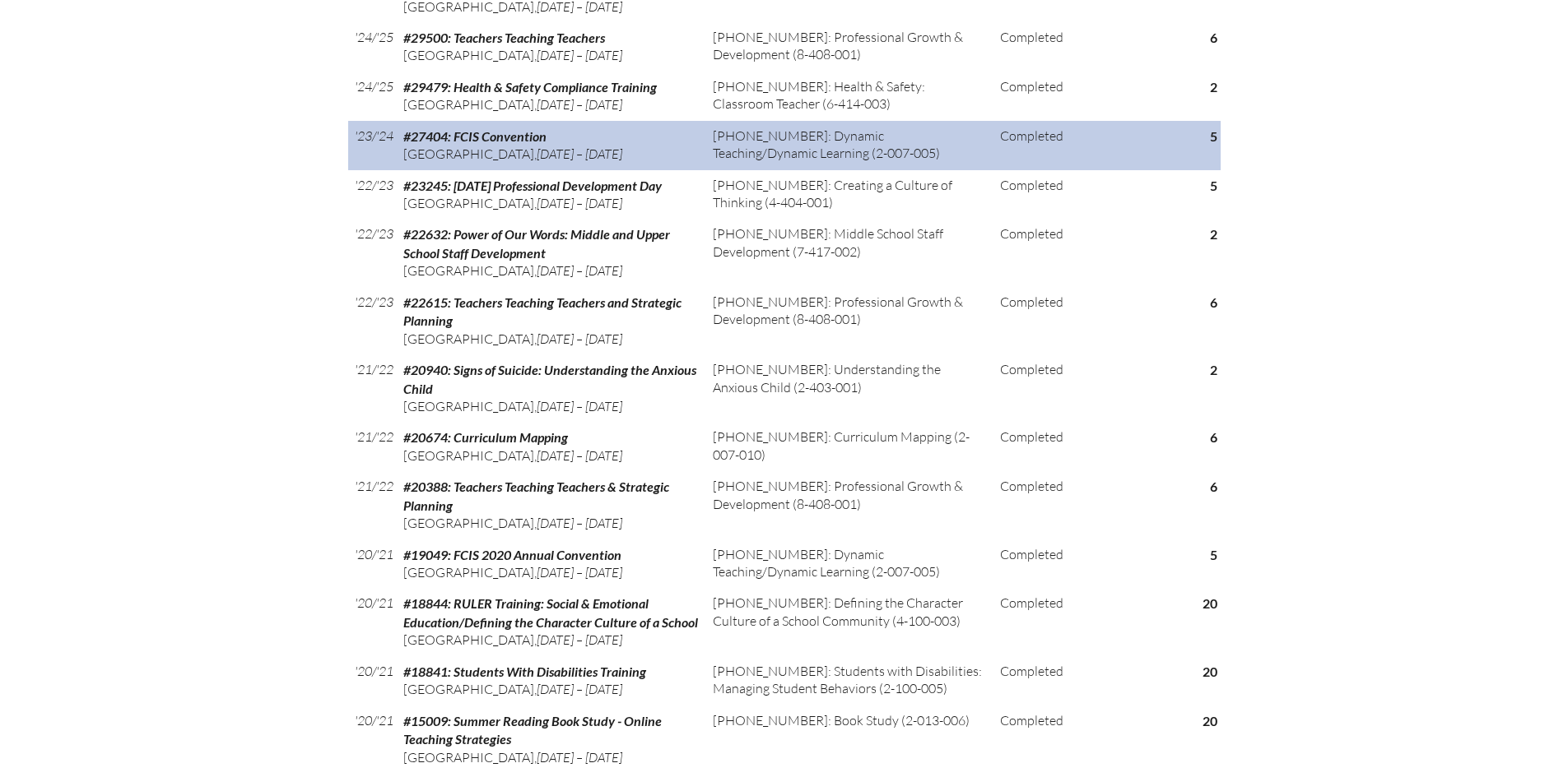
click at [1216, 139] on td "5" at bounding box center [1185, 145] width 67 height 49
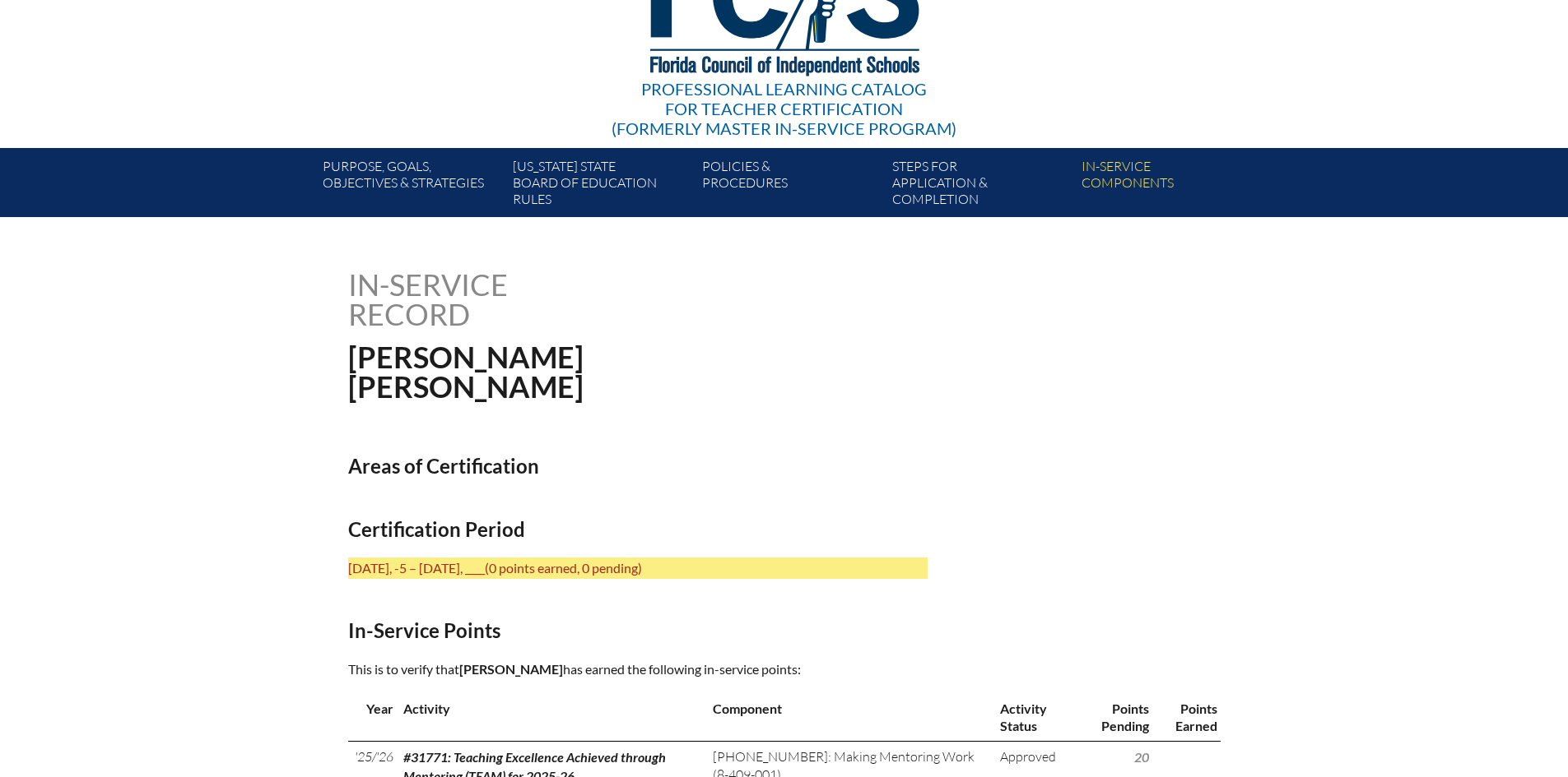
scroll to position [0, 0]
